Goal: Task Accomplishment & Management: Manage account settings

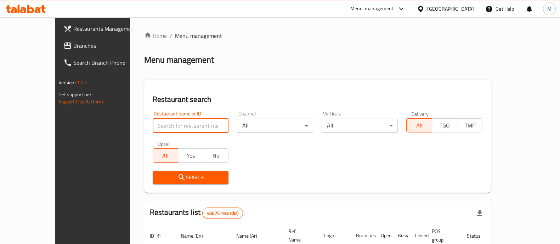
click at [172, 130] on input "search" at bounding box center [191, 126] width 76 height 14
click at [153, 124] on input "حضرموت الساطان" at bounding box center [191, 126] width 76 height 14
click at [153, 127] on input "حضرموت الساطان" at bounding box center [191, 126] width 76 height 14
type input "[PERSON_NAME]"
click button "Search" at bounding box center [191, 177] width 76 height 13
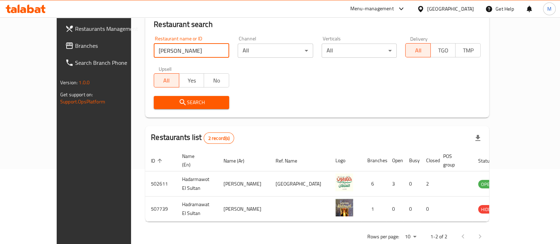
scroll to position [76, 0]
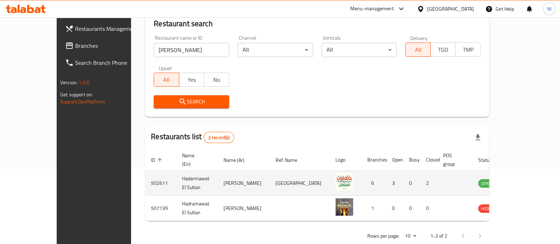
drag, startPoint x: 520, startPoint y: 171, endPoint x: 523, endPoint y: 172, distance: 3.6
click at [523, 172] on td "enhanced table" at bounding box center [521, 183] width 24 height 25
click at [525, 173] on td "enhanced table" at bounding box center [521, 183] width 24 height 25
click at [523, 181] on icon "enhanced table" at bounding box center [519, 184] width 8 height 6
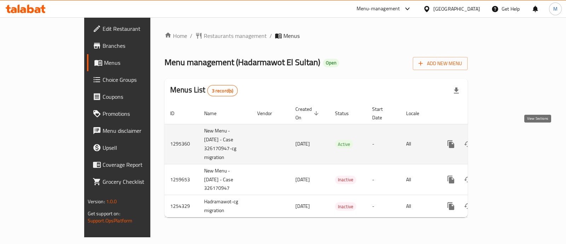
click at [506, 140] on icon "enhanced table" at bounding box center [502, 144] width 8 height 8
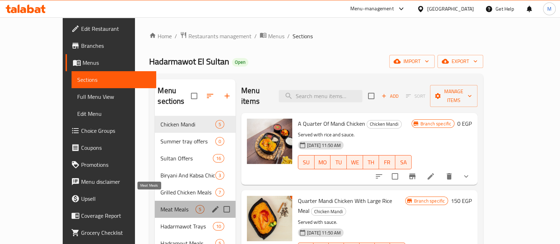
click at [168, 205] on span "Meat Meals" at bounding box center [177, 209] width 35 height 8
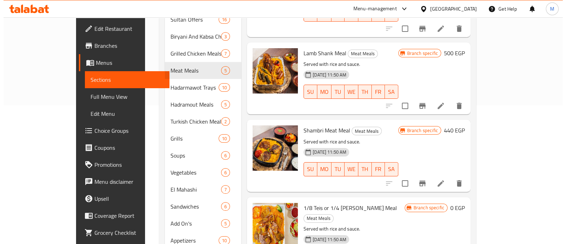
scroll to position [172, 0]
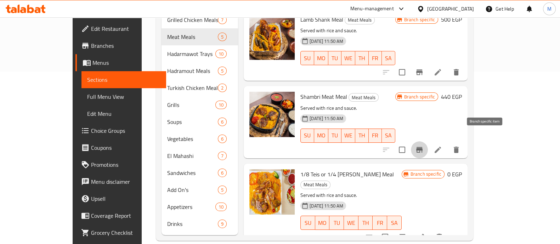
click at [428, 143] on button "Branch-specific-item" at bounding box center [419, 149] width 17 height 17
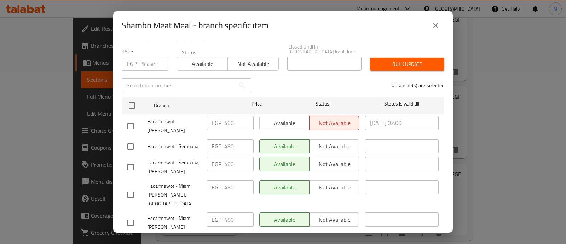
scroll to position [58, 0]
click at [435, 24] on icon "close" at bounding box center [436, 25] width 5 height 5
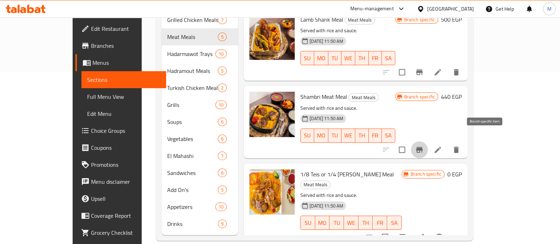
click at [422, 147] on icon "Branch-specific-item" at bounding box center [419, 150] width 6 height 6
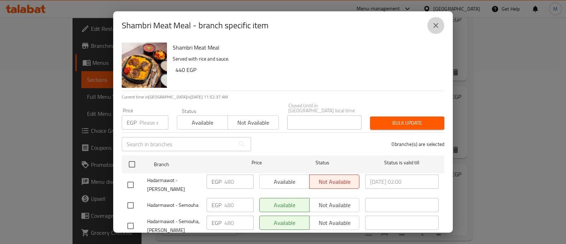
click at [436, 25] on icon "close" at bounding box center [436, 25] width 5 height 5
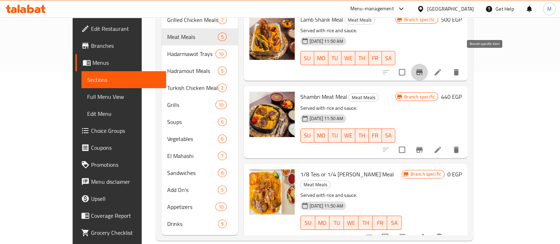
click at [423, 68] on icon "Branch-specific-item" at bounding box center [419, 72] width 8 height 8
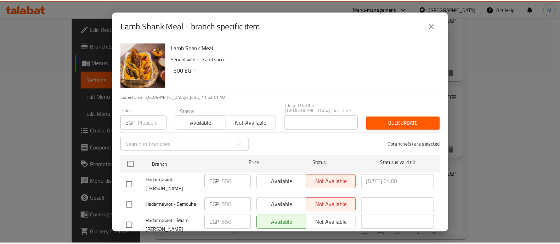
scroll to position [83, 0]
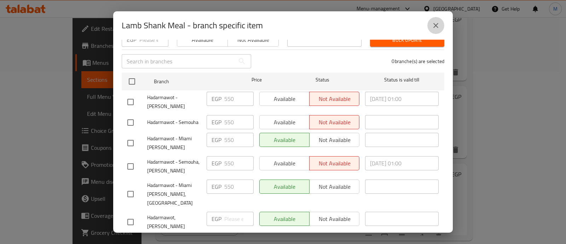
click at [436, 28] on icon "close" at bounding box center [436, 25] width 8 height 8
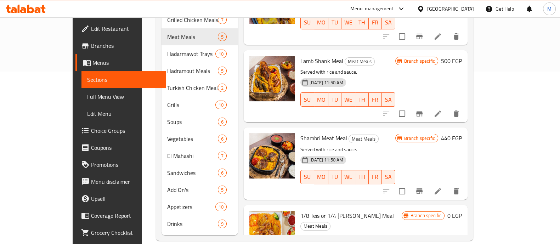
scroll to position [45, 0]
click at [422, 111] on icon "Branch-specific-item" at bounding box center [419, 114] width 6 height 6
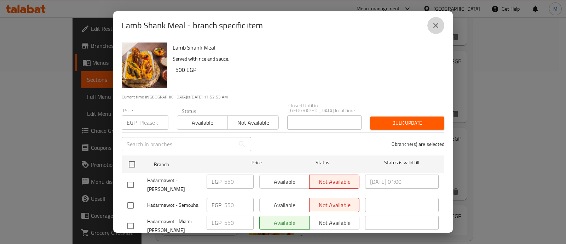
click at [434, 25] on icon "close" at bounding box center [436, 25] width 8 height 8
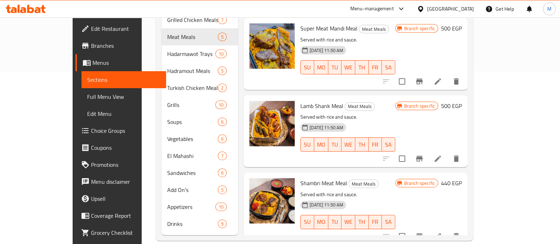
scroll to position [154, 0]
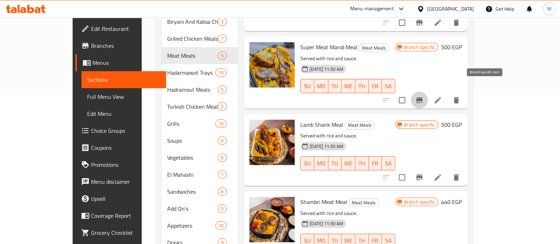
click at [423, 96] on icon "Branch-specific-item" at bounding box center [419, 100] width 8 height 8
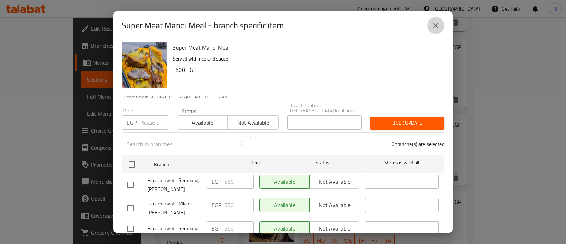
click at [436, 25] on icon "close" at bounding box center [436, 25] width 5 height 5
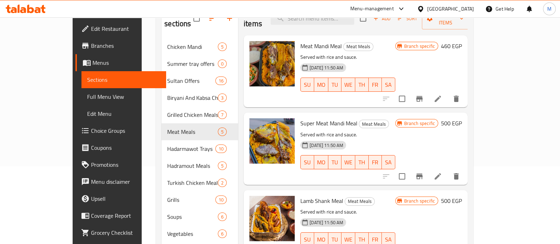
scroll to position [76, 0]
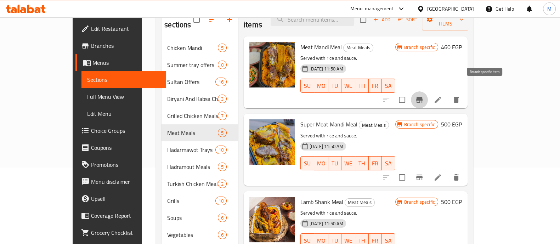
click at [422, 97] on icon "Branch-specific-item" at bounding box center [419, 100] width 6 height 6
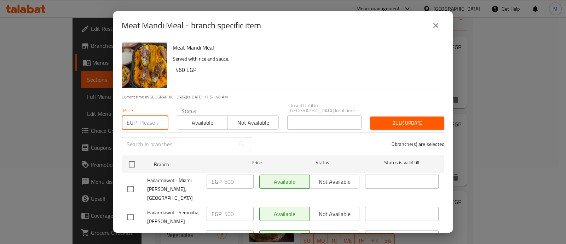
click at [148, 124] on input "number" at bounding box center [153, 122] width 29 height 14
type input "550"
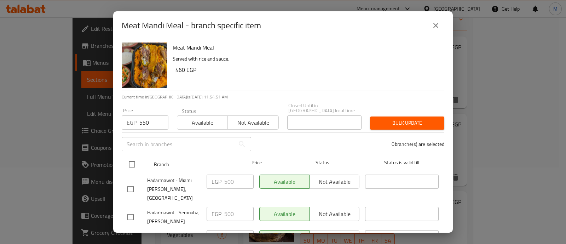
drag, startPoint x: 133, startPoint y: 168, endPoint x: 130, endPoint y: 160, distance: 9.3
click at [130, 160] on ul "Branch Price Status Status is valid till Hadarmawot - [GEOGRAPHIC_DATA] [PERSON…" at bounding box center [283, 236] width 323 height 167
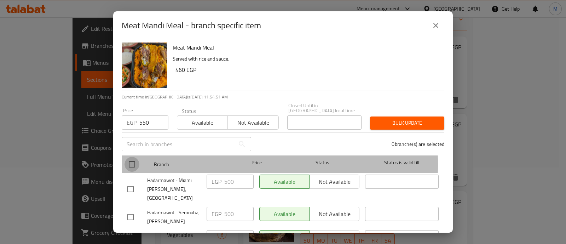
click at [130, 160] on input "checkbox" at bounding box center [132, 164] width 15 height 15
checkbox input "true"
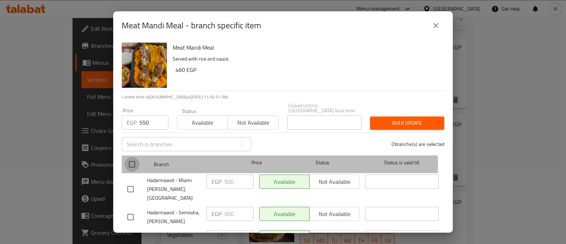
checkbox input "true"
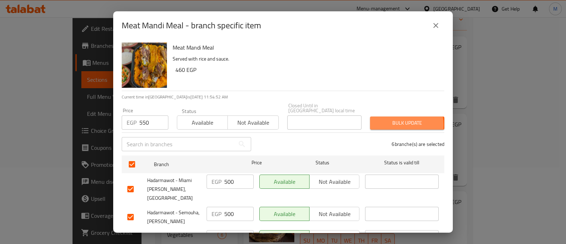
click at [391, 120] on span "Bulk update" at bounding box center [407, 123] width 63 height 9
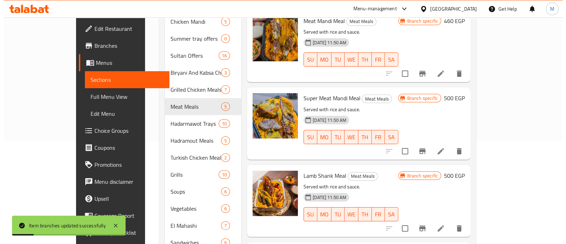
scroll to position [112, 0]
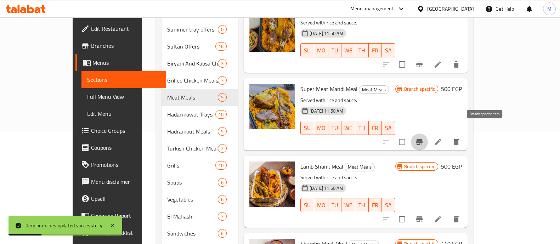
click at [422, 139] on icon "Branch-specific-item" at bounding box center [419, 142] width 6 height 6
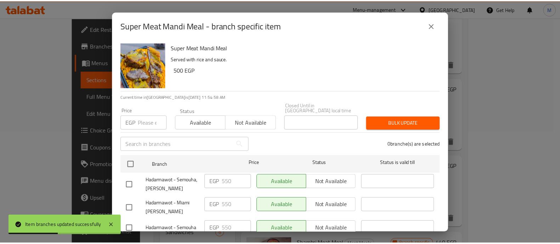
scroll to position [83, 0]
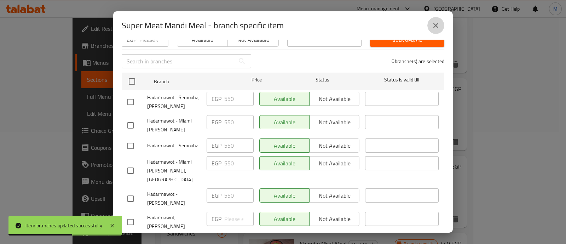
click at [430, 25] on button "close" at bounding box center [436, 25] width 17 height 17
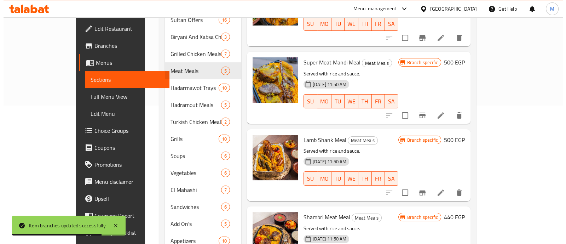
scroll to position [139, 0]
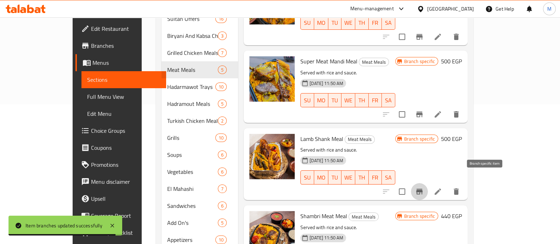
click at [423, 187] on icon "Branch-specific-item" at bounding box center [419, 191] width 8 height 8
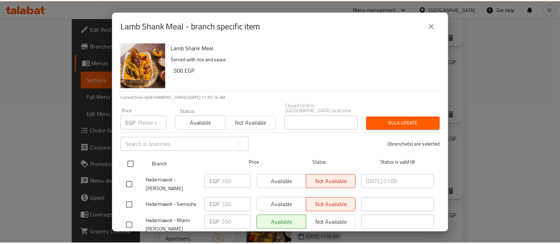
scroll to position [83, 0]
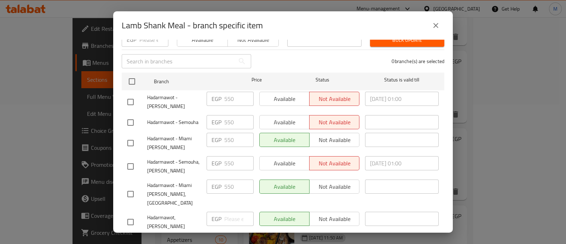
click at [437, 25] on icon "close" at bounding box center [436, 25] width 8 height 8
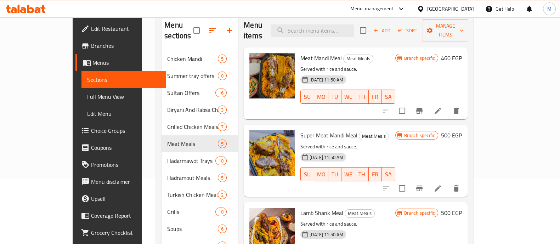
scroll to position [59, 0]
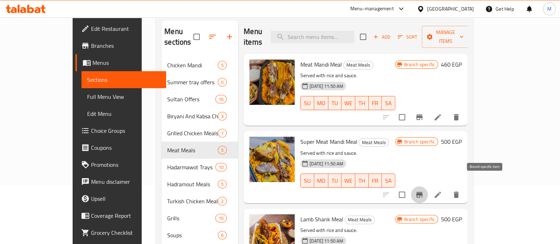
click at [428, 188] on button "Branch-specific-item" at bounding box center [419, 194] width 17 height 17
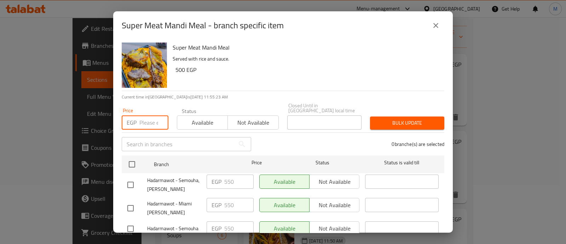
click at [154, 117] on input "number" at bounding box center [153, 122] width 29 height 14
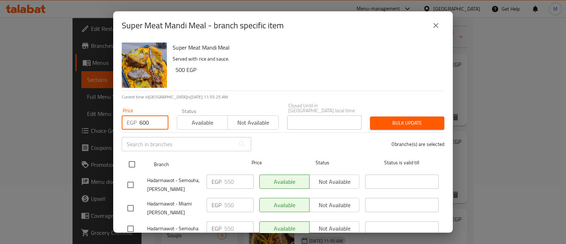
type input "600"
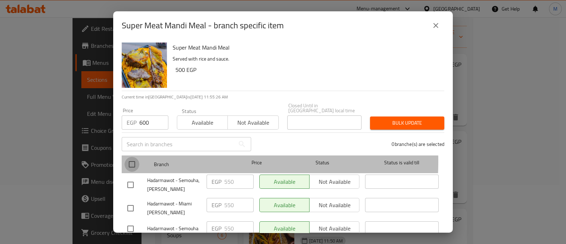
click at [138, 157] on input "checkbox" at bounding box center [132, 164] width 15 height 15
checkbox input "true"
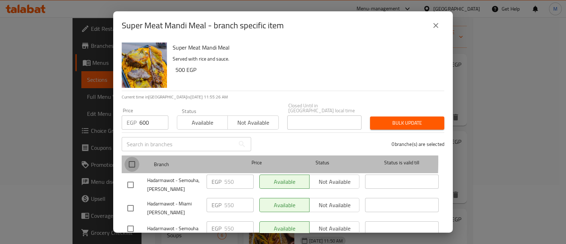
checkbox input "true"
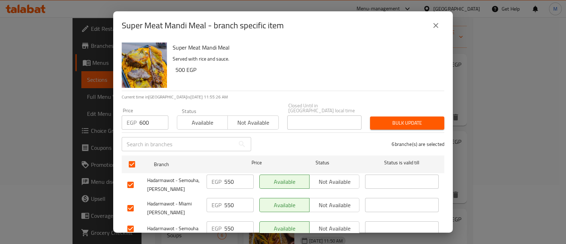
click at [404, 122] on span "Bulk update" at bounding box center [407, 123] width 63 height 9
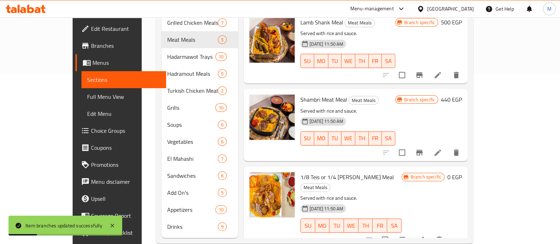
scroll to position [170, 0]
click at [428, 144] on button "Branch-specific-item" at bounding box center [419, 152] width 17 height 17
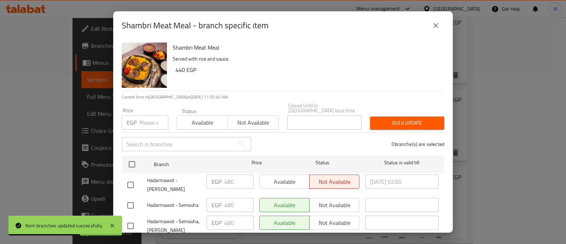
click at [138, 116] on div "EGP Price" at bounding box center [145, 122] width 47 height 14
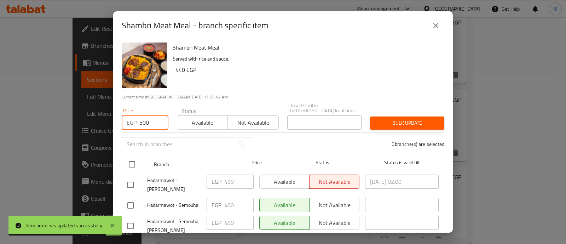
type input "500"
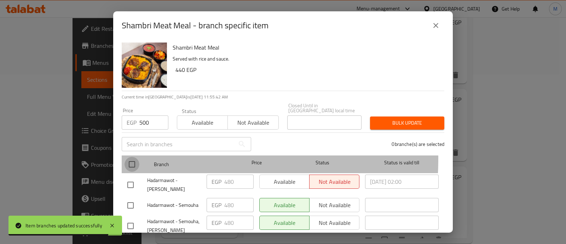
click at [126, 157] on input "checkbox" at bounding box center [132, 164] width 15 height 15
checkbox input "true"
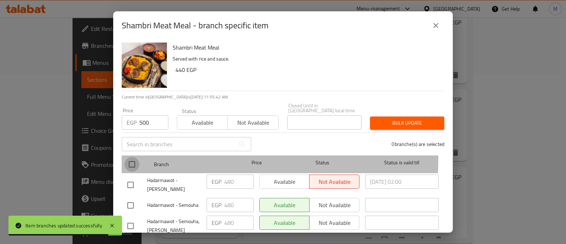
checkbox input "true"
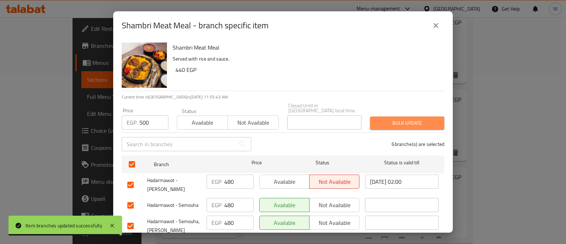
click at [406, 119] on span "Bulk update" at bounding box center [407, 123] width 63 height 9
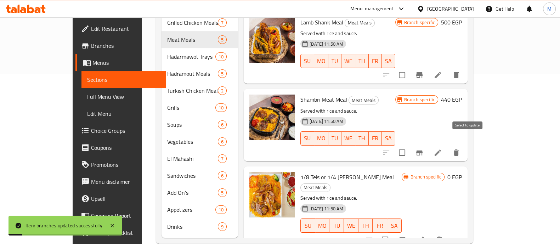
scroll to position [172, 0]
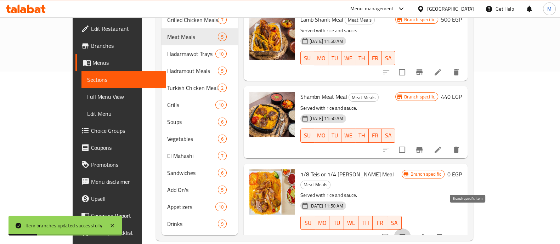
click at [405, 234] on icon "Branch-specific-item" at bounding box center [402, 237] width 6 height 6
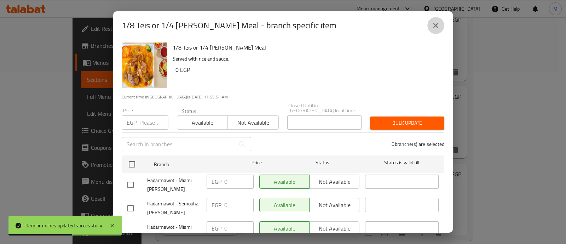
click at [430, 29] on button "close" at bounding box center [436, 25] width 17 height 17
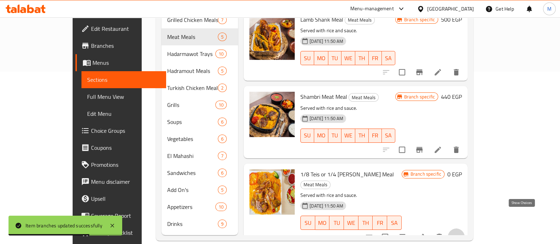
click at [460, 233] on icon "show more" at bounding box center [456, 237] width 8 height 8
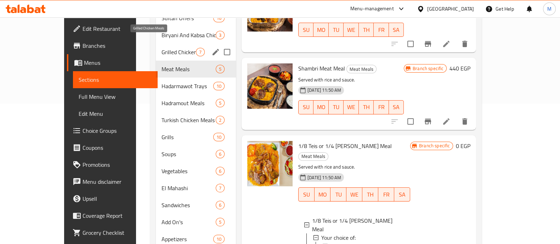
scroll to position [139, 0]
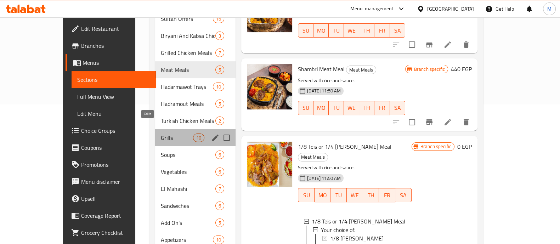
click at [161, 133] on span "Grills" at bounding box center [177, 137] width 32 height 8
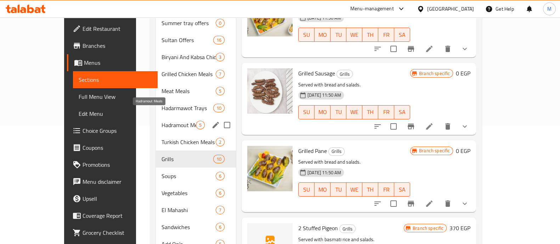
scroll to position [118, 0]
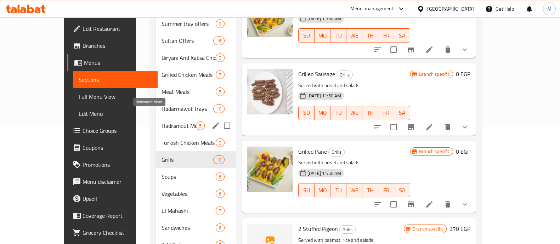
click at [161, 121] on span "Hadramout Meals" at bounding box center [178, 125] width 34 height 8
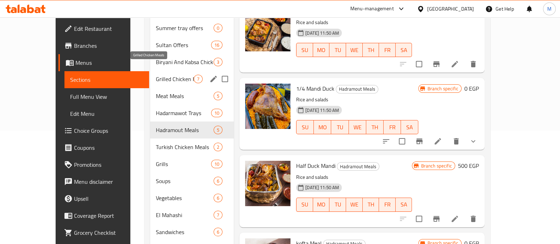
scroll to position [108, 0]
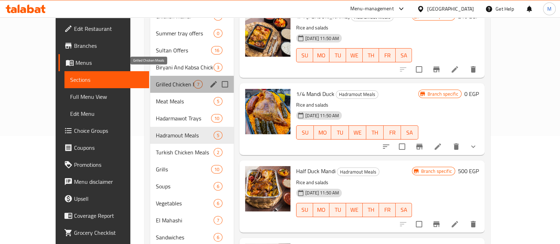
click at [156, 80] on span "Grilled Chicken Meals" at bounding box center [175, 84] width 38 height 8
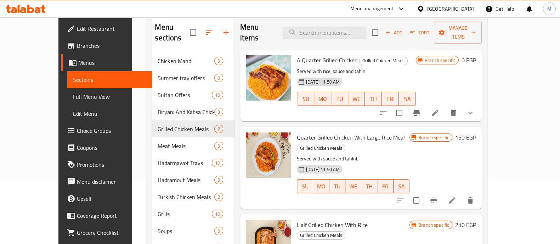
scroll to position [62, 0]
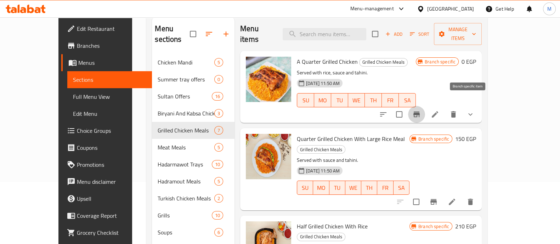
click at [425, 106] on button "Branch-specific-item" at bounding box center [416, 114] width 17 height 17
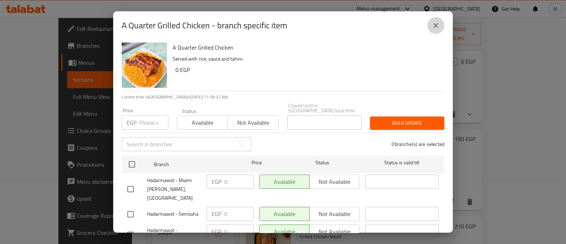
click at [435, 22] on icon "close" at bounding box center [436, 25] width 8 height 8
